Goal: Find specific page/section: Find specific page/section

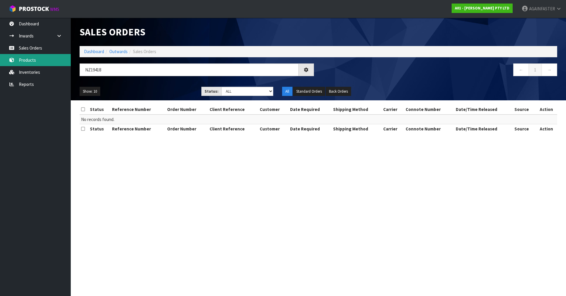
click at [43, 65] on link "Products" at bounding box center [35, 60] width 71 height 12
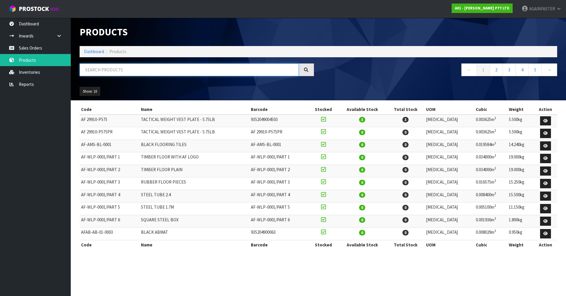
paste input "1009-HT03-05"
click at [110, 71] on input "text" at bounding box center [189, 69] width 219 height 13
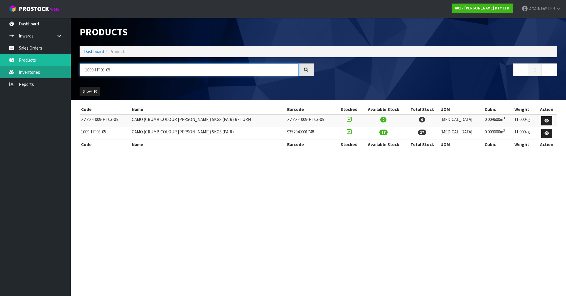
drag, startPoint x: 122, startPoint y: 72, endPoint x: 37, endPoint y: 70, distance: 85.6
click at [37, 70] on body "Toggle navigation ProStock WMS A01 - [PERSON_NAME] PTY LTD AGAINFASTER Logout D…" at bounding box center [283, 148] width 566 height 296
paste input "10"
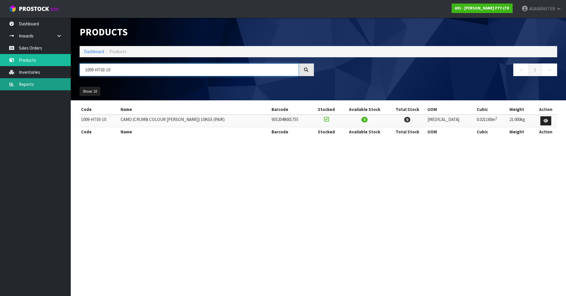
drag, startPoint x: 115, startPoint y: 75, endPoint x: 37, endPoint y: 78, distance: 78.2
click at [37, 78] on body "Toggle navigation ProStock WMS A01 - [PERSON_NAME] PTY LTD AGAINFASTER Logout D…" at bounding box center [283, 148] width 566 height 296
paste input "5"
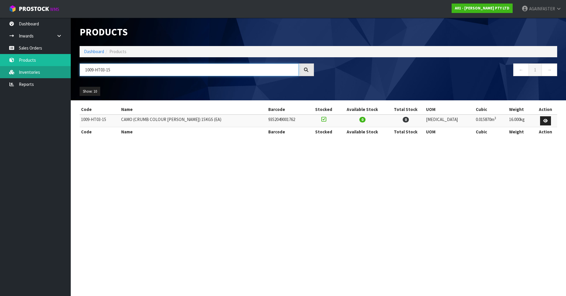
drag, startPoint x: 126, startPoint y: 73, endPoint x: 44, endPoint y: 74, distance: 81.7
click at [44, 74] on body "Toggle navigation ProStock WMS A01 - [PERSON_NAME] PTY LTD AGAINFASTER Logout D…" at bounding box center [283, 148] width 566 height 296
paste input "20"
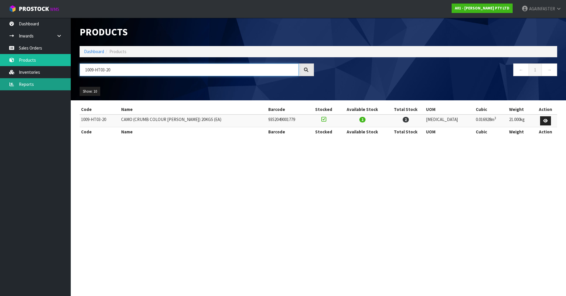
drag, startPoint x: 118, startPoint y: 72, endPoint x: 22, endPoint y: 78, distance: 95.8
click at [22, 78] on body "Toggle navigation ProStock WMS A01 - [PERSON_NAME] PTY LTD AGAINFASTER Logout D…" at bounding box center [283, 148] width 566 height 296
paste input "05"
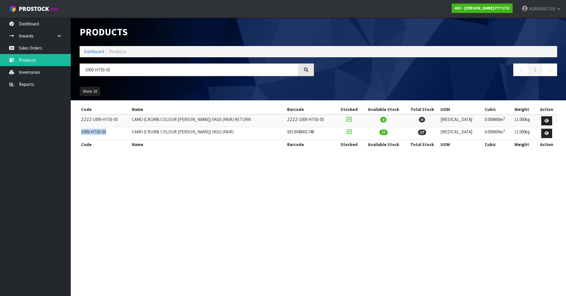
drag, startPoint x: 110, startPoint y: 133, endPoint x: 80, endPoint y: 132, distance: 29.8
click at [80, 132] on td "1009-HT03-05" at bounding box center [105, 133] width 51 height 13
copy td "1009-HT03-05"
drag, startPoint x: 120, startPoint y: 68, endPoint x: 75, endPoint y: 71, distance: 45.2
click at [75, 71] on header "Products Import Products Drop file here to import csv template Dashboard Produc…" at bounding box center [318, 59] width 495 height 83
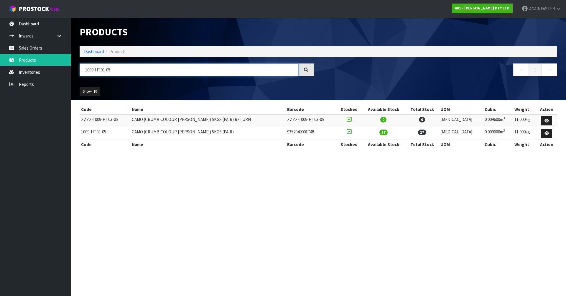
paste input "102-SAWA-0000"
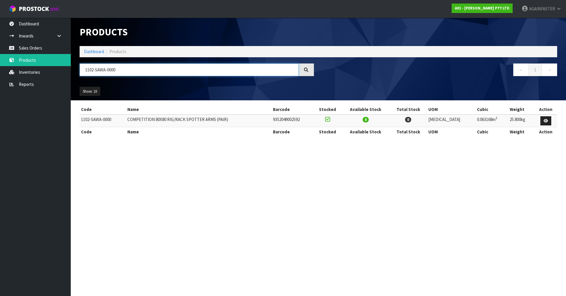
drag, startPoint x: 125, startPoint y: 70, endPoint x: 72, endPoint y: 75, distance: 52.7
click at [72, 75] on header "Products Import Products Drop file here to import csv template Dashboard Produc…" at bounding box center [318, 59] width 495 height 83
paste input "UREXT-001"
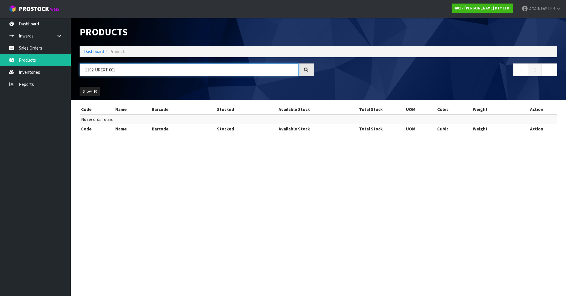
type input "1102-UREXT-001"
